Goal: Find contact information: Find contact information

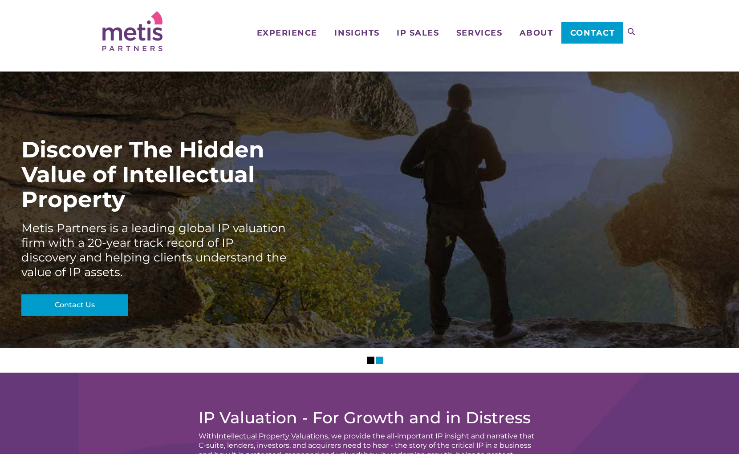
click at [586, 30] on span "Contact" at bounding box center [592, 33] width 45 height 8
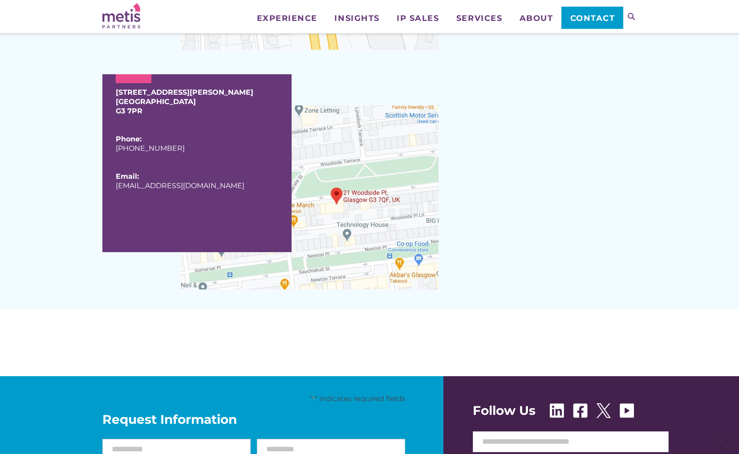
scroll to position [946, 0]
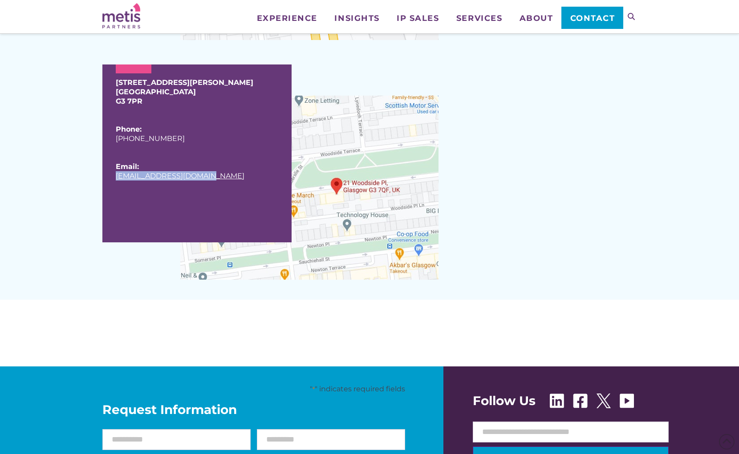
drag, startPoint x: 211, startPoint y: 183, endPoint x: 116, endPoint y: 177, distance: 95.4
click at [116, 177] on div "10 Newton Place Glasgow G3 7PR Phone: +44 (0) 141 353 3011 Email: info@metispar…" at bounding box center [196, 154] width 189 height 178
drag, startPoint x: 116, startPoint y: 177, endPoint x: 125, endPoint y: 178, distance: 8.9
copy link "[EMAIL_ADDRESS][DOMAIN_NAME]"
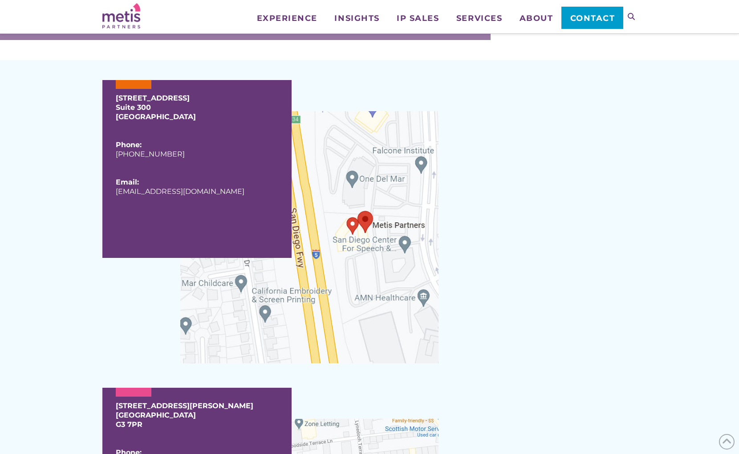
scroll to position [457, 0]
